Goal: Task Accomplishment & Management: Manage account settings

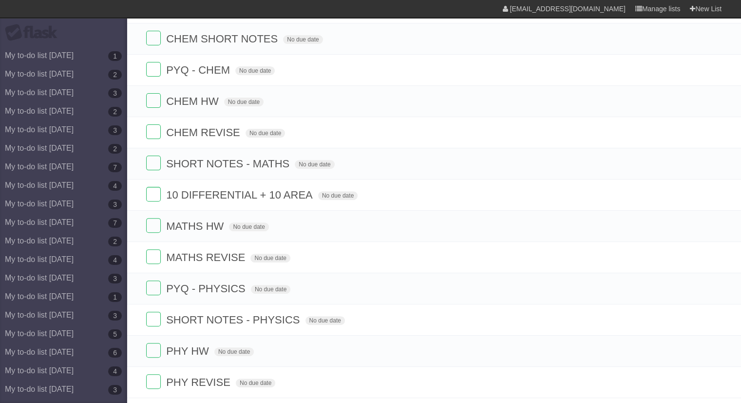
scroll to position [302, 0]
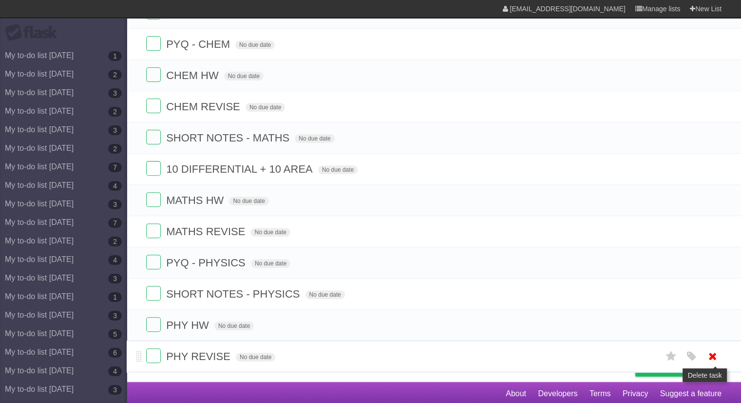
click at [718, 355] on icon at bounding box center [713, 356] width 14 height 16
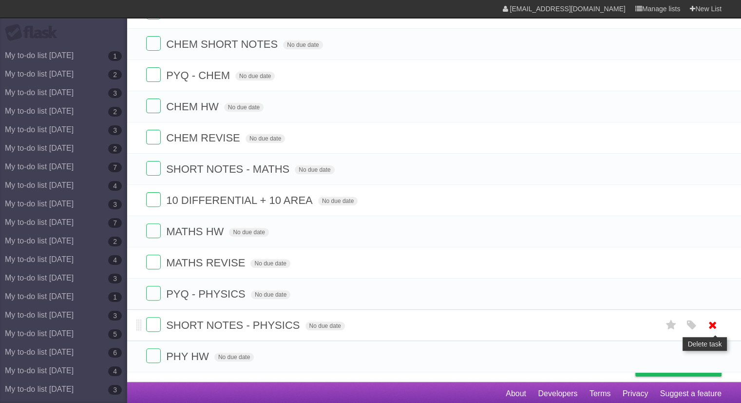
click at [715, 324] on icon at bounding box center [713, 325] width 14 height 16
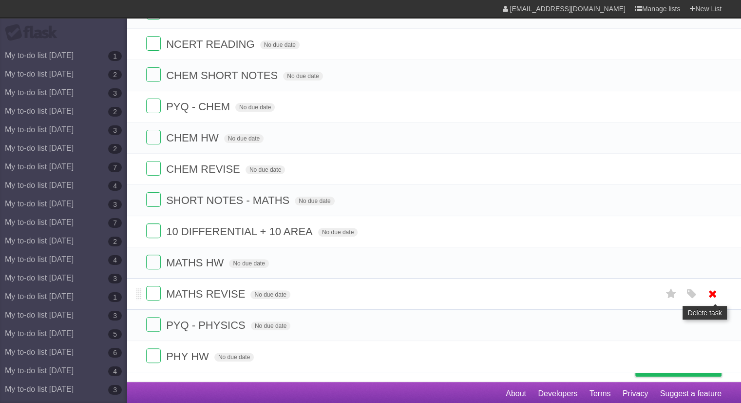
click at [719, 288] on icon at bounding box center [713, 294] width 14 height 16
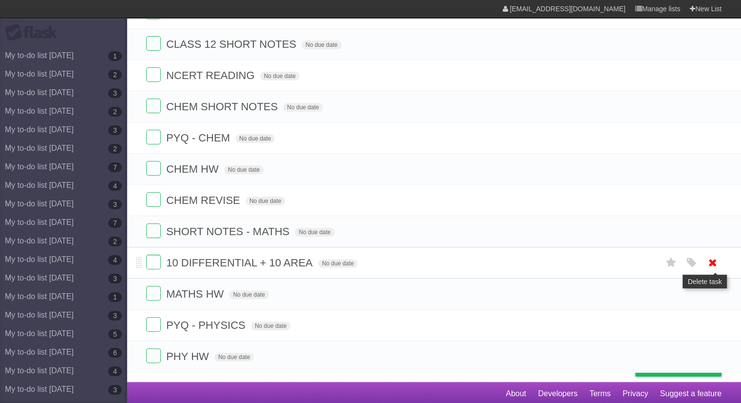
click at [715, 260] on icon at bounding box center [713, 262] width 14 height 16
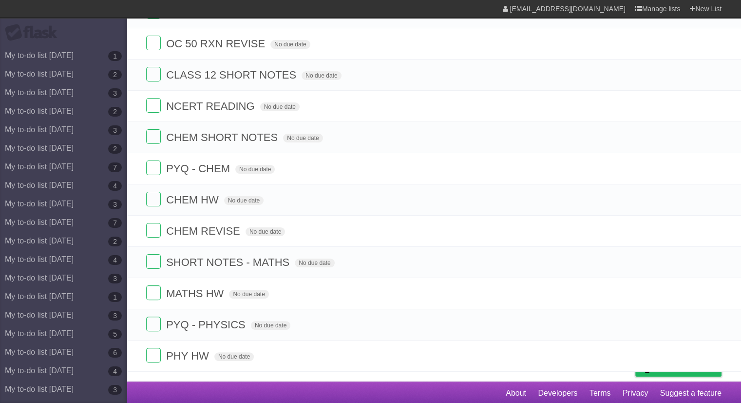
click at [715, 260] on icon at bounding box center [713, 262] width 14 height 16
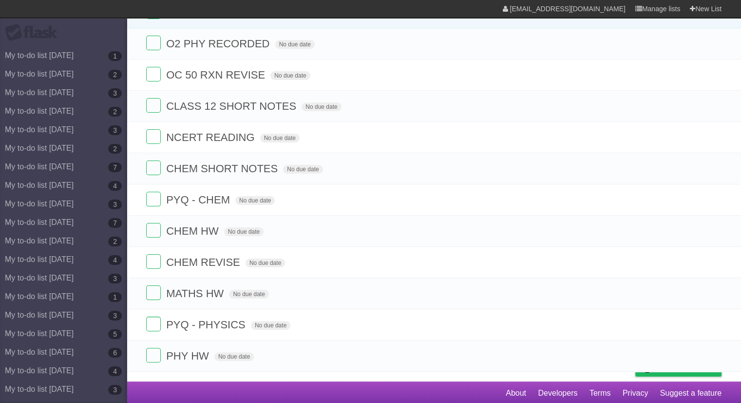
click at [715, 260] on icon at bounding box center [713, 262] width 14 height 16
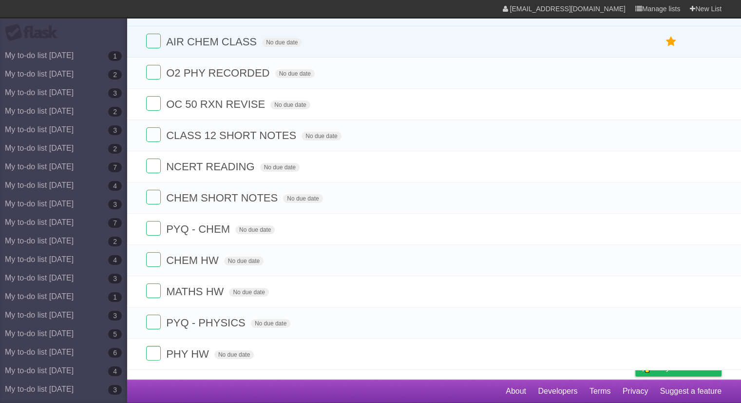
scroll to position [116, 0]
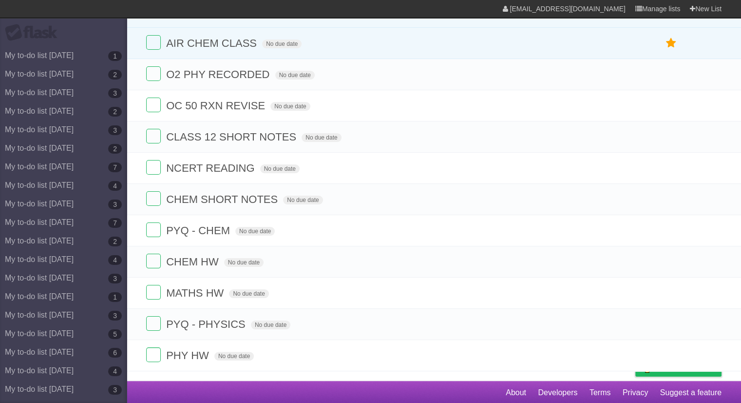
click at [715, 260] on icon at bounding box center [713, 261] width 14 height 16
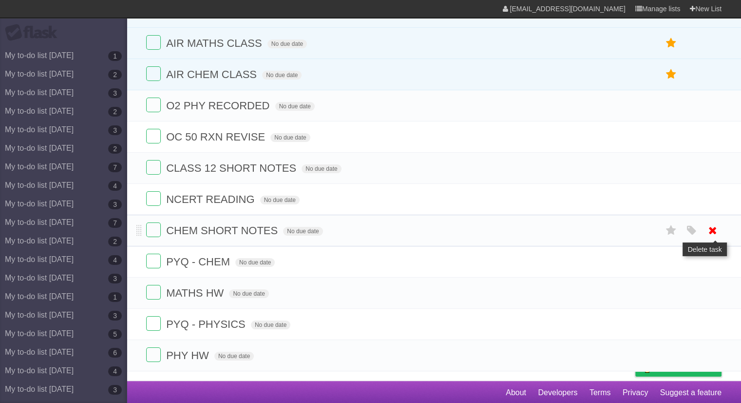
click at [714, 223] on icon at bounding box center [713, 230] width 14 height 16
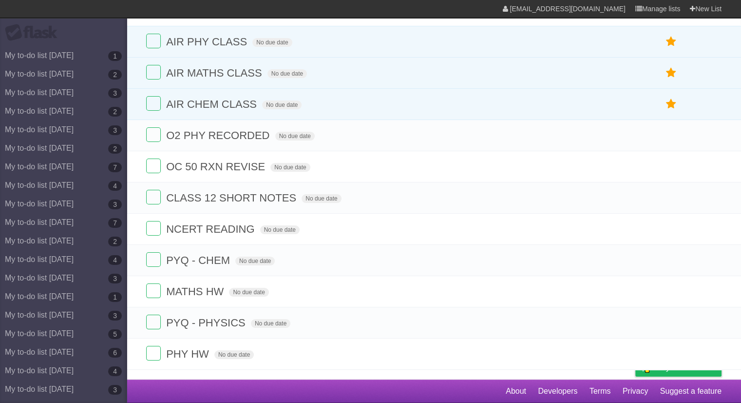
scroll to position [54, 0]
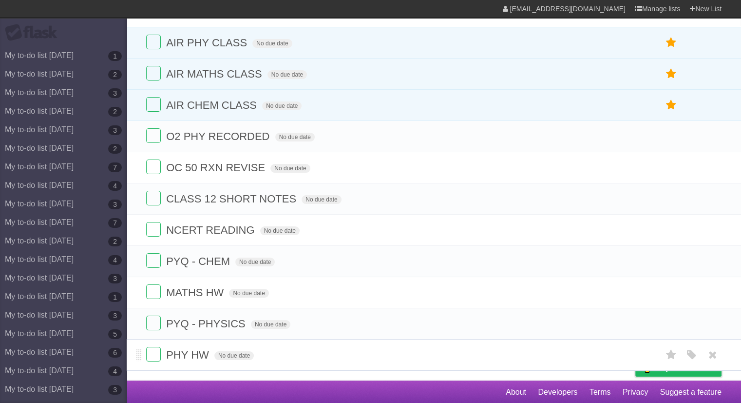
click at [207, 351] on span "PHY HW" at bounding box center [188, 354] width 45 height 12
type input "**********"
click at [218, 292] on span "MATHS HW" at bounding box center [196, 292] width 60 height 12
click at [210, 292] on input "**********" at bounding box center [188, 293] width 44 height 13
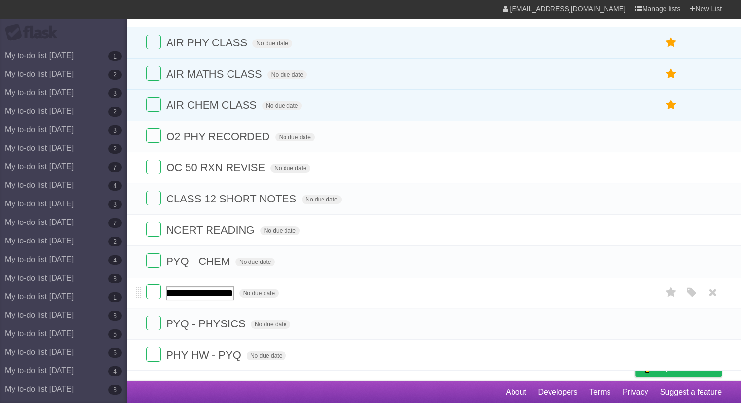
scroll to position [0, 96]
type input "**********"
